Goal: Task Accomplishment & Management: Manage account settings

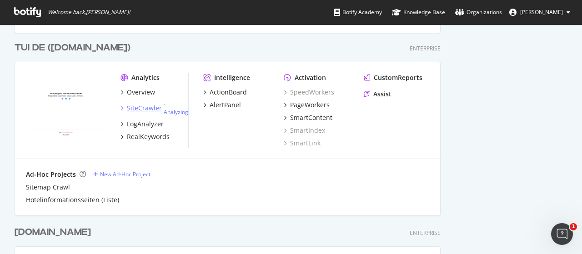
scroll to position [2267, 0]
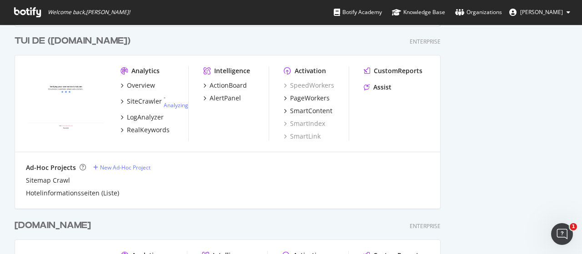
click at [47, 39] on div "TUI DE (tui.com)" at bounding box center [73, 41] width 116 height 13
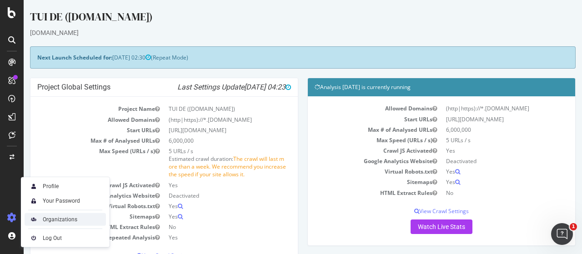
click at [63, 220] on div "Organizations" at bounding box center [60, 219] width 35 height 7
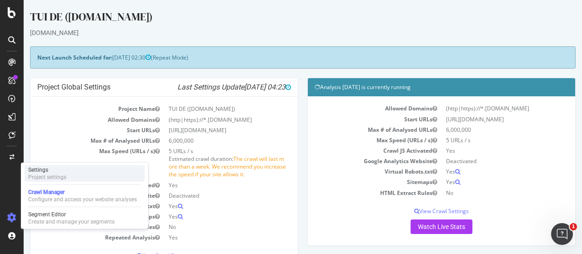
click at [55, 169] on div "Settings" at bounding box center [47, 169] width 38 height 7
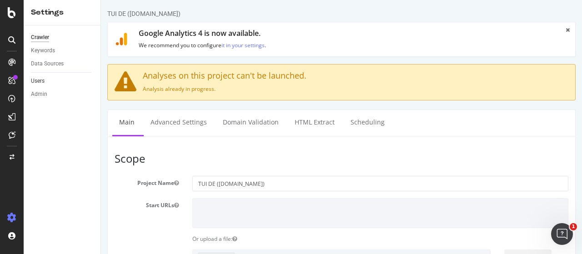
click at [51, 80] on link "Users" at bounding box center [62, 81] width 63 height 10
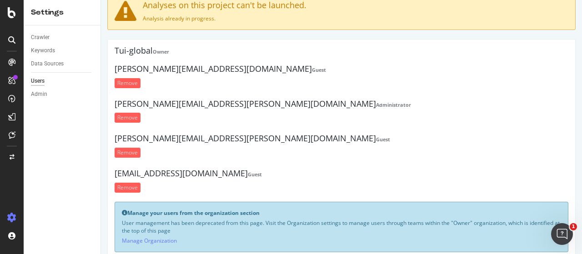
scroll to position [49, 0]
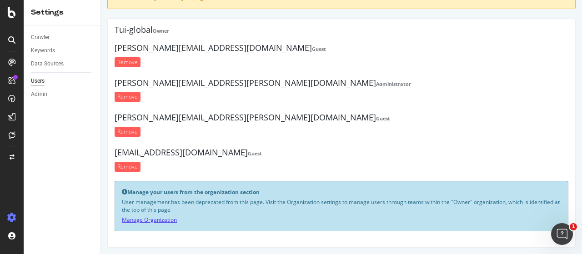
click at [146, 216] on link "Manage Organization" at bounding box center [149, 220] width 55 height 8
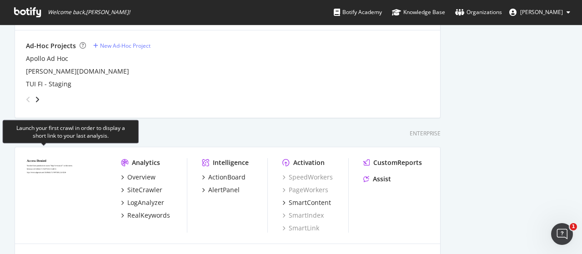
scroll to position [2189, 0]
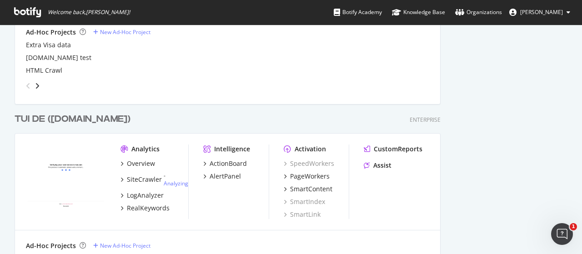
click at [37, 115] on div "TUI DE (tui.com)" at bounding box center [73, 119] width 116 height 13
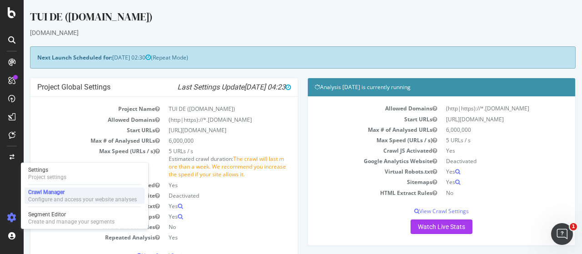
click at [52, 196] on div "Configure and access your website analyses" at bounding box center [82, 199] width 109 height 7
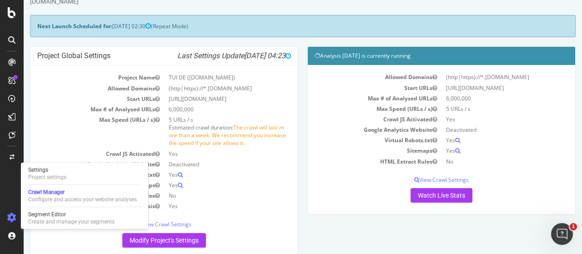
scroll to position [45, 0]
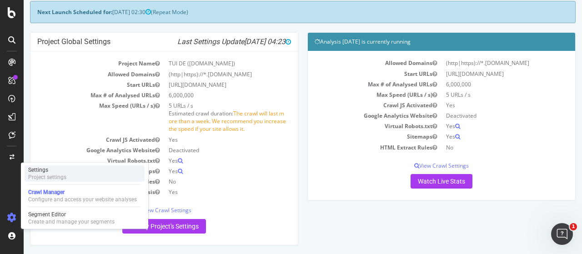
click at [53, 174] on div "Project settings" at bounding box center [47, 177] width 38 height 7
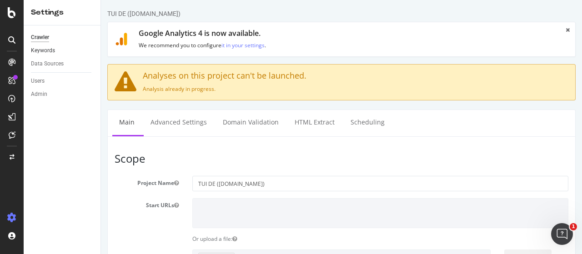
click at [55, 50] on link "Keywords" at bounding box center [62, 51] width 63 height 10
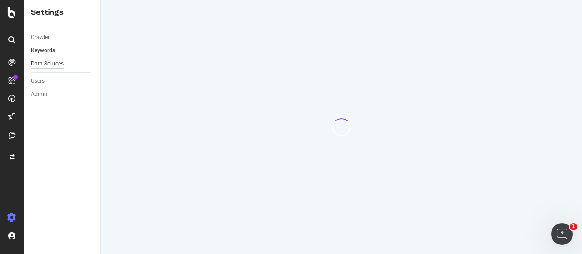
click at [53, 65] on div "Data Sources" at bounding box center [47, 64] width 33 height 10
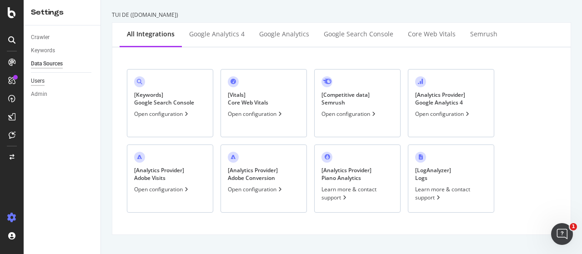
click at [39, 82] on div "Users" at bounding box center [38, 81] width 14 height 10
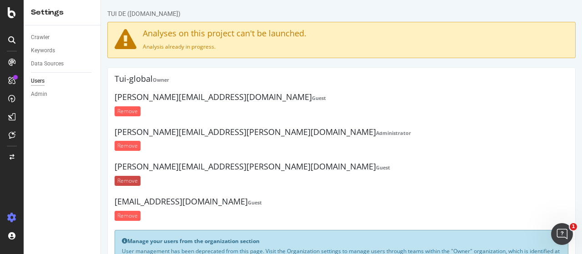
click at [125, 180] on input "Remove" at bounding box center [128, 181] width 26 height 10
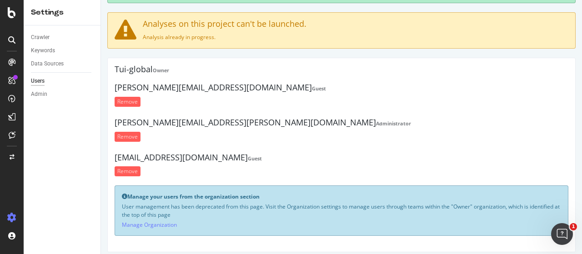
scroll to position [45, 0]
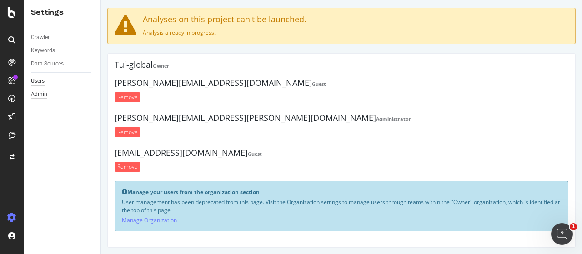
click at [38, 94] on div "Admin" at bounding box center [39, 95] width 16 height 10
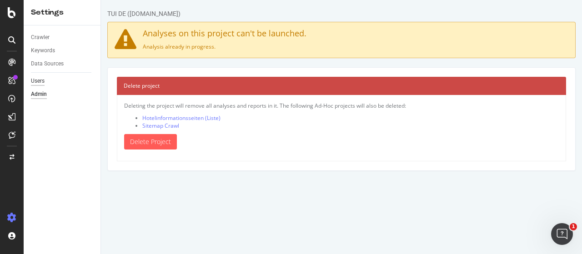
click at [42, 78] on div "Users" at bounding box center [38, 81] width 14 height 10
